Goal: Task Accomplishment & Management: Use online tool/utility

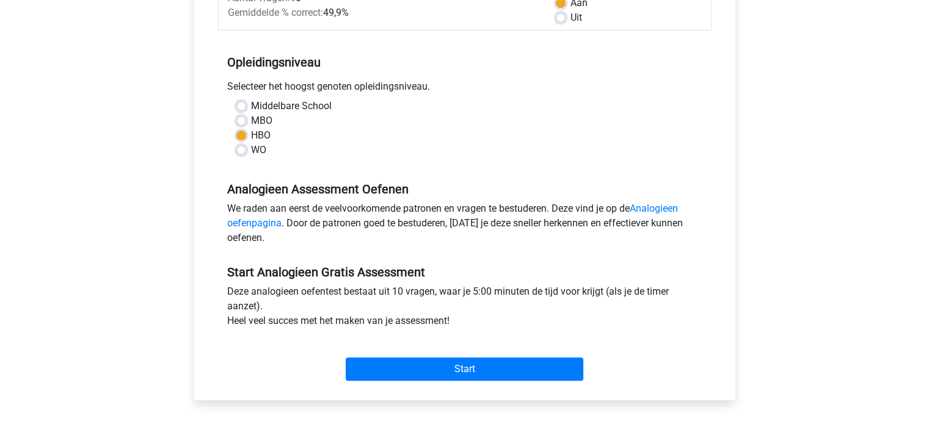
scroll to position [217, 0]
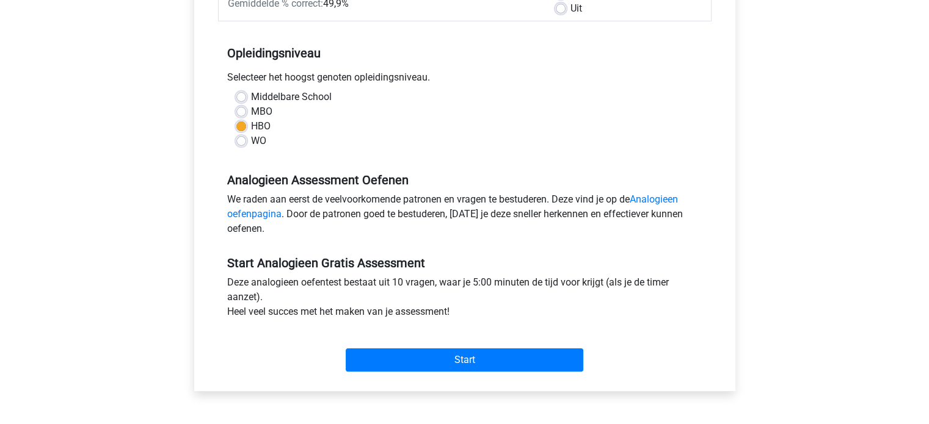
click at [427, 344] on div "Start" at bounding box center [464, 350] width 493 height 43
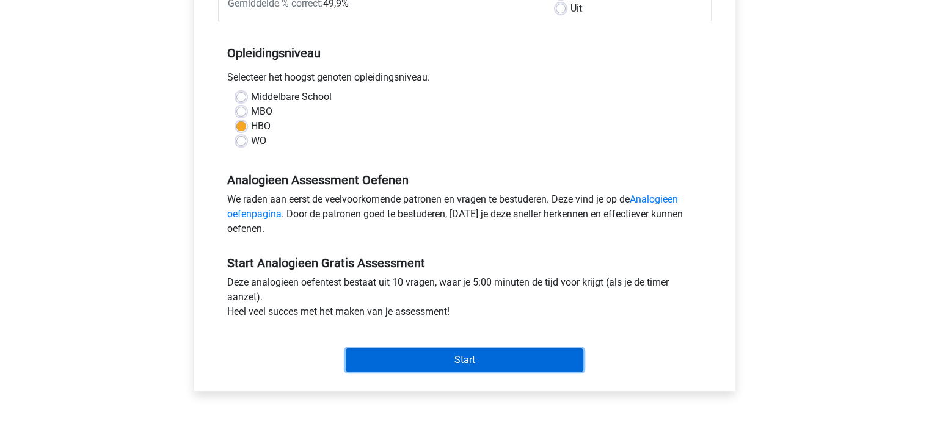
click at [424, 354] on input "Start" at bounding box center [465, 360] width 238 height 23
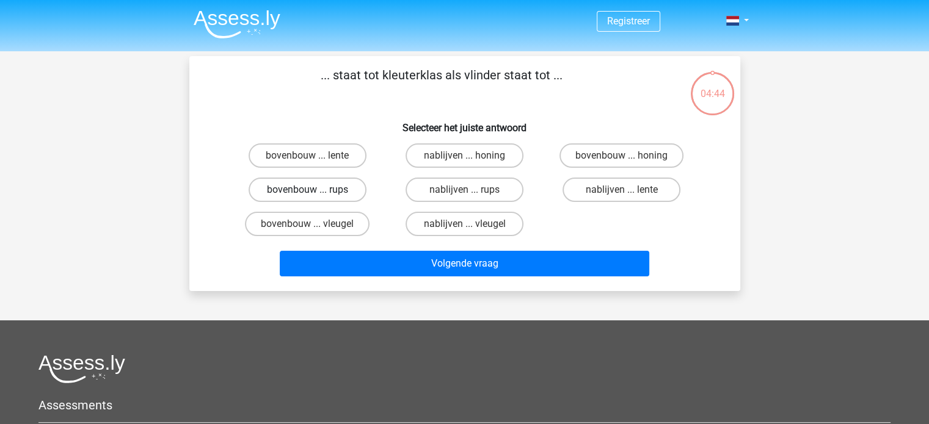
click at [306, 180] on label "bovenbouw ... rups" at bounding box center [307, 190] width 118 height 24
click at [307, 190] on input "bovenbouw ... rups" at bounding box center [311, 194] width 8 height 8
radio input "true"
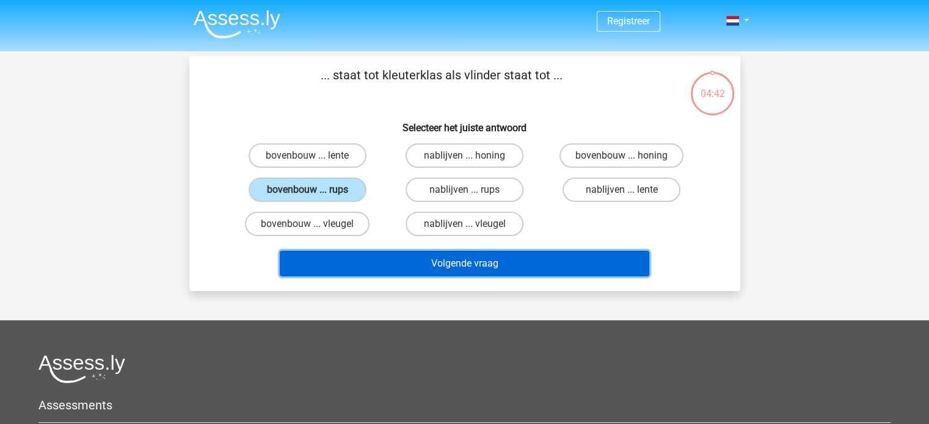
click at [401, 261] on button "Volgende vraag" at bounding box center [464, 264] width 369 height 26
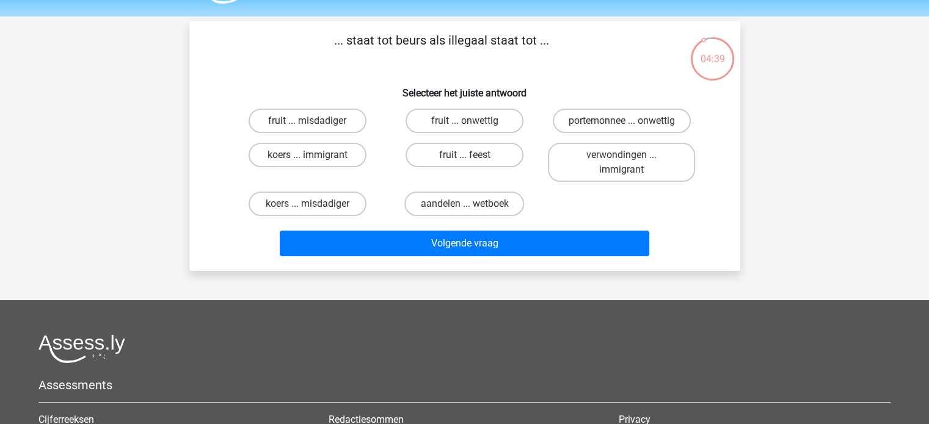
scroll to position [34, 0]
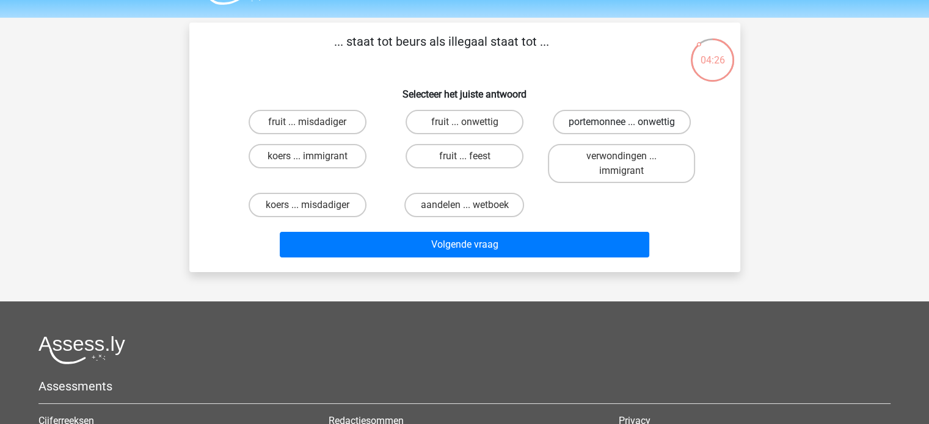
click at [586, 112] on label "portemonnee ... onwettig" at bounding box center [622, 122] width 138 height 24
click at [622, 122] on input "portemonnee ... onwettig" at bounding box center [626, 126] width 8 height 8
radio input "true"
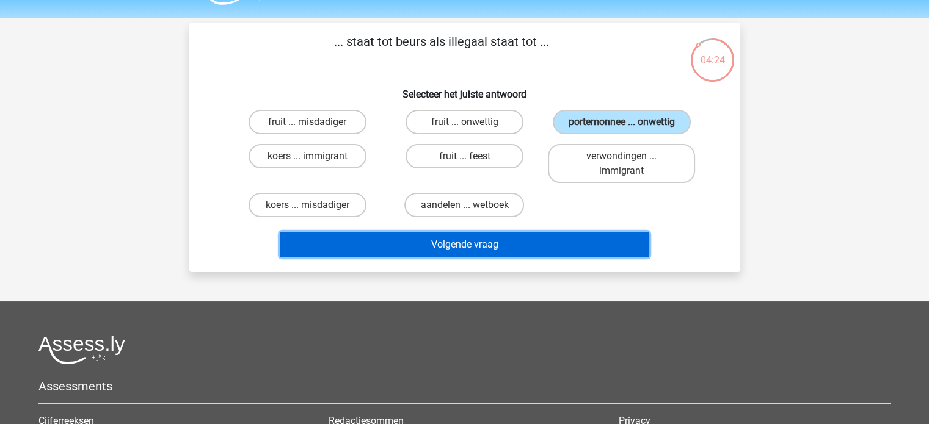
click at [485, 252] on button "Volgende vraag" at bounding box center [464, 245] width 369 height 26
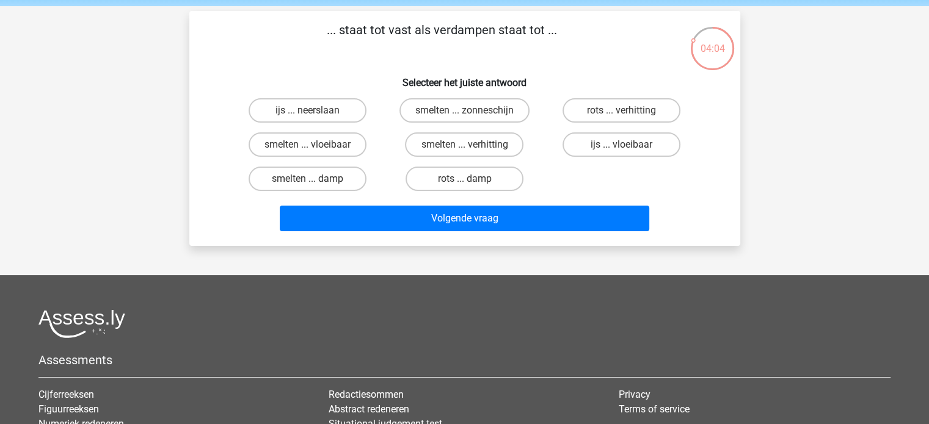
scroll to position [44, 0]
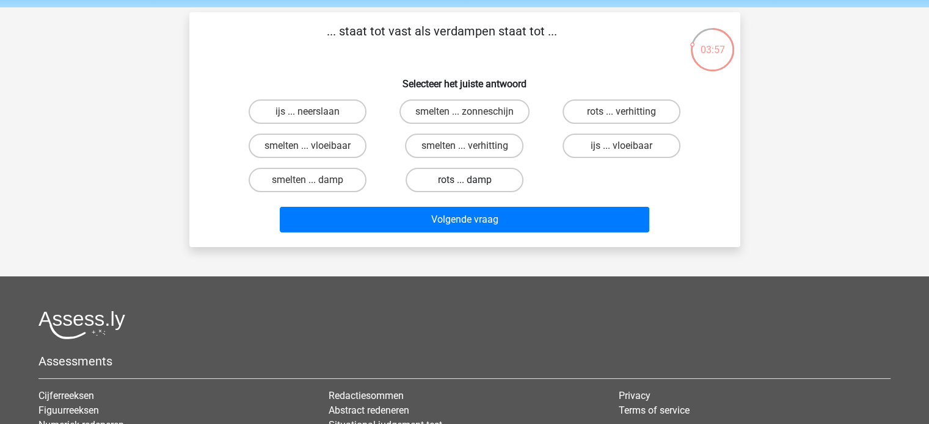
click at [501, 172] on label "rots ... damp" at bounding box center [464, 180] width 118 height 24
click at [472, 180] on input "rots ... damp" at bounding box center [468, 184] width 8 height 8
radio input "true"
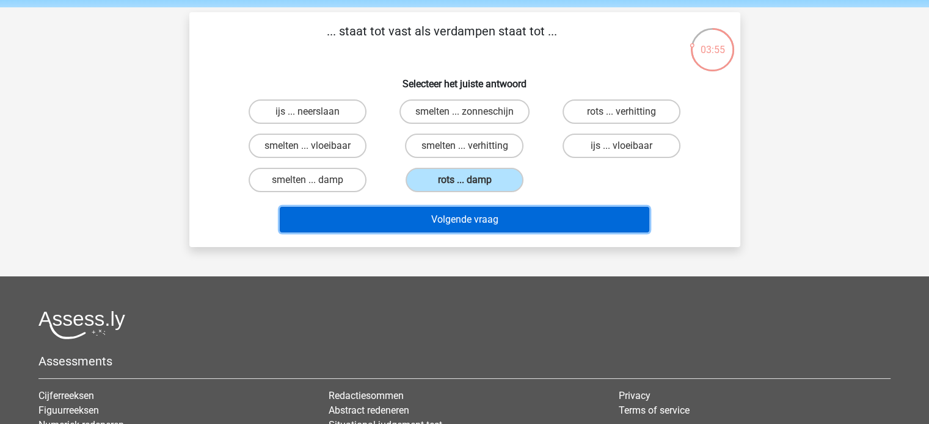
click at [487, 213] on button "Volgende vraag" at bounding box center [464, 220] width 369 height 26
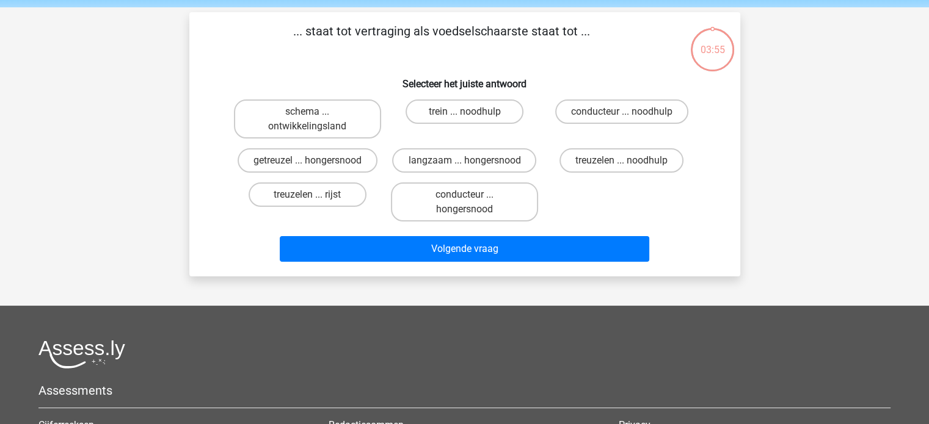
scroll to position [56, 0]
